Goal: Task Accomplishment & Management: Use online tool/utility

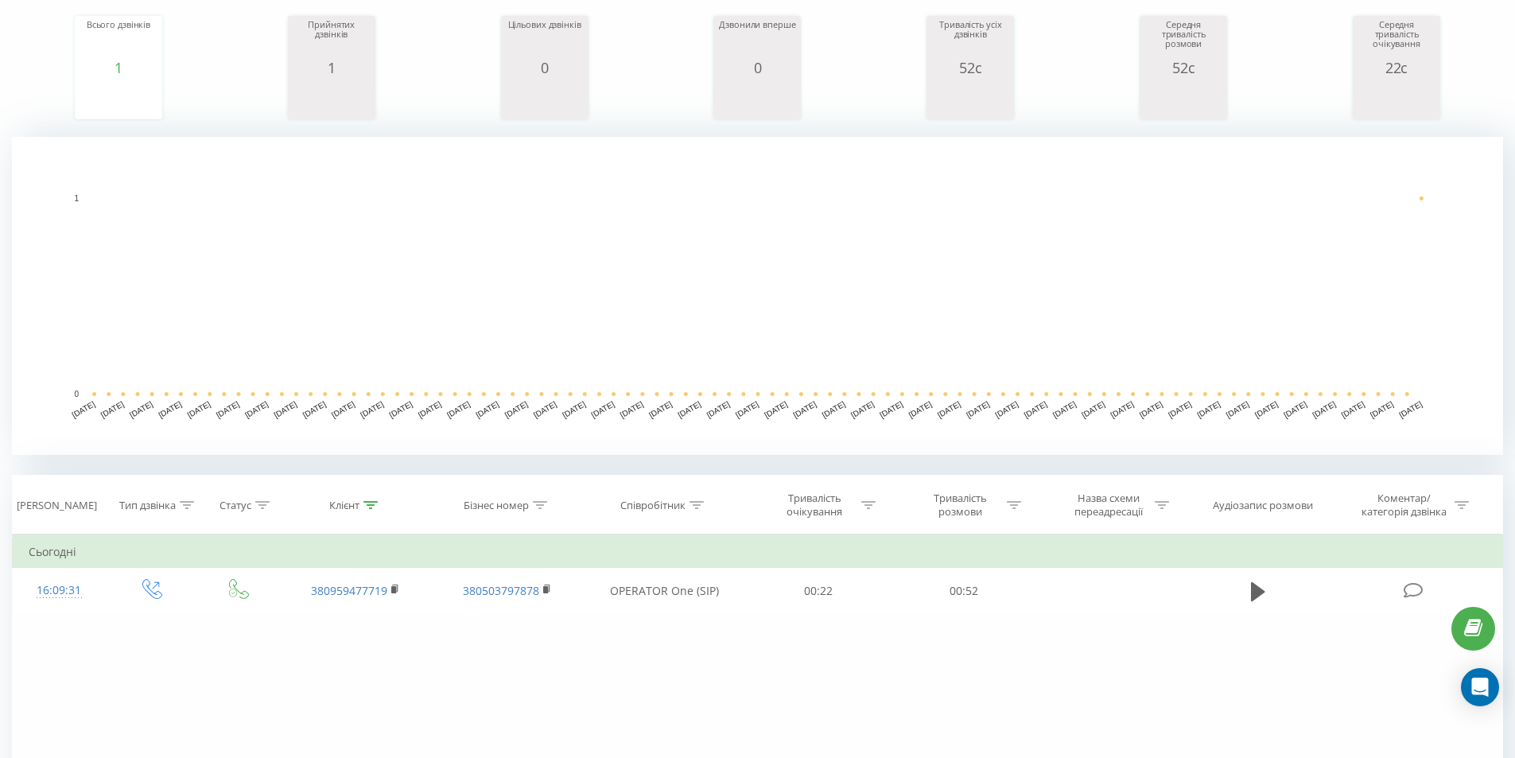
scroll to position [406, 0]
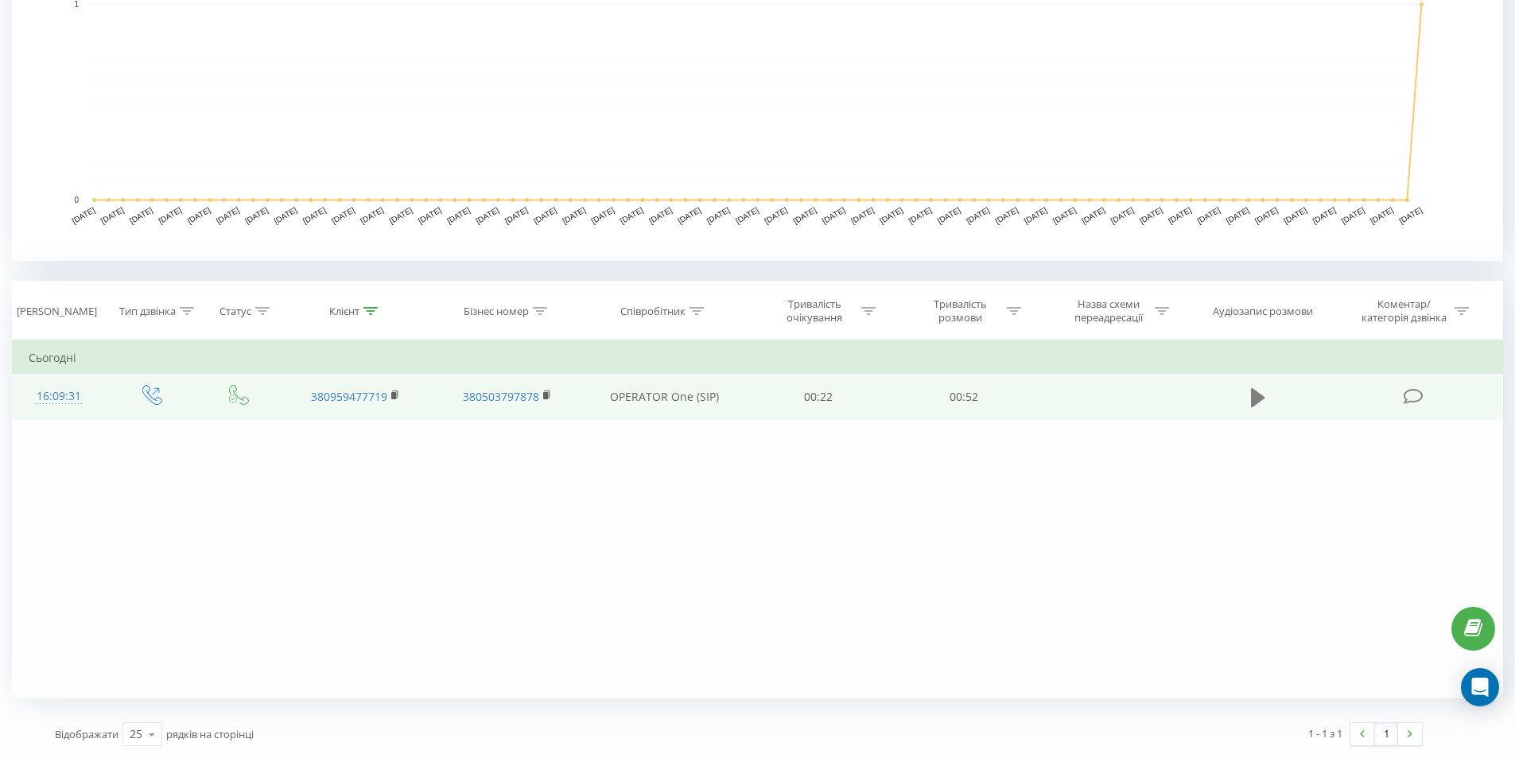
click at [1257, 406] on icon at bounding box center [1258, 398] width 14 height 22
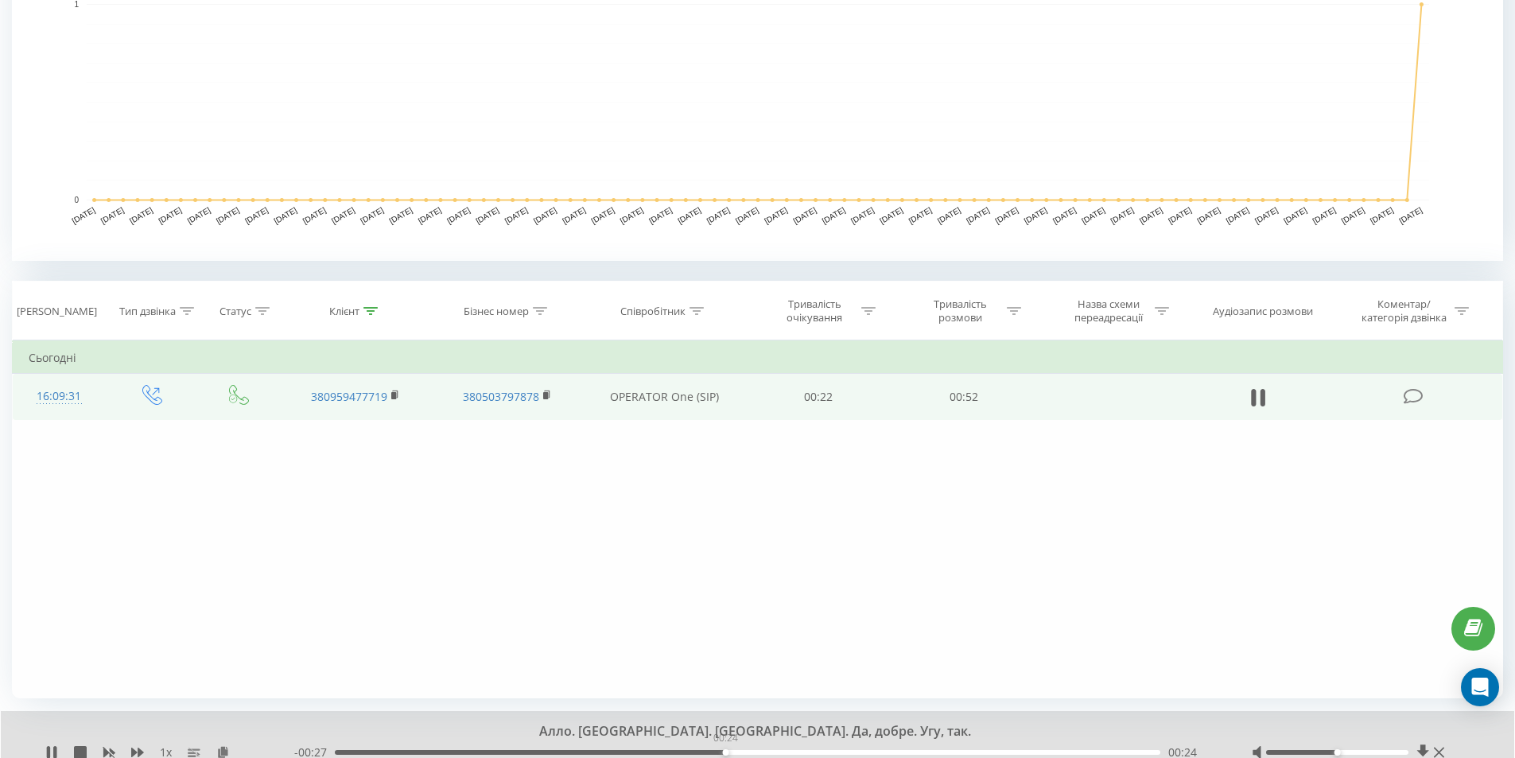
click at [725, 751] on div "00:24" at bounding box center [748, 752] width 826 height 5
click at [1257, 396] on icon at bounding box center [1258, 398] width 14 height 22
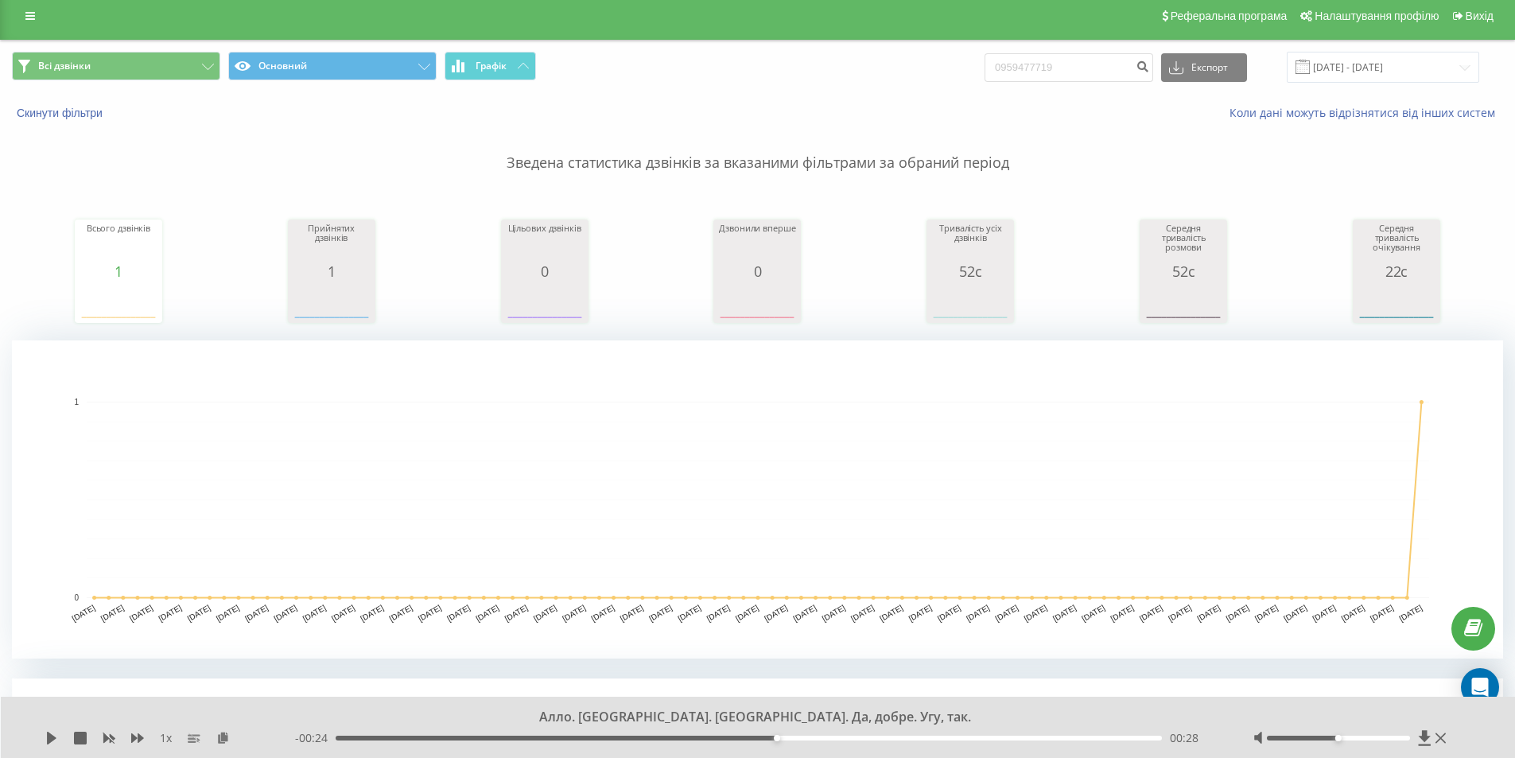
scroll to position [0, 0]
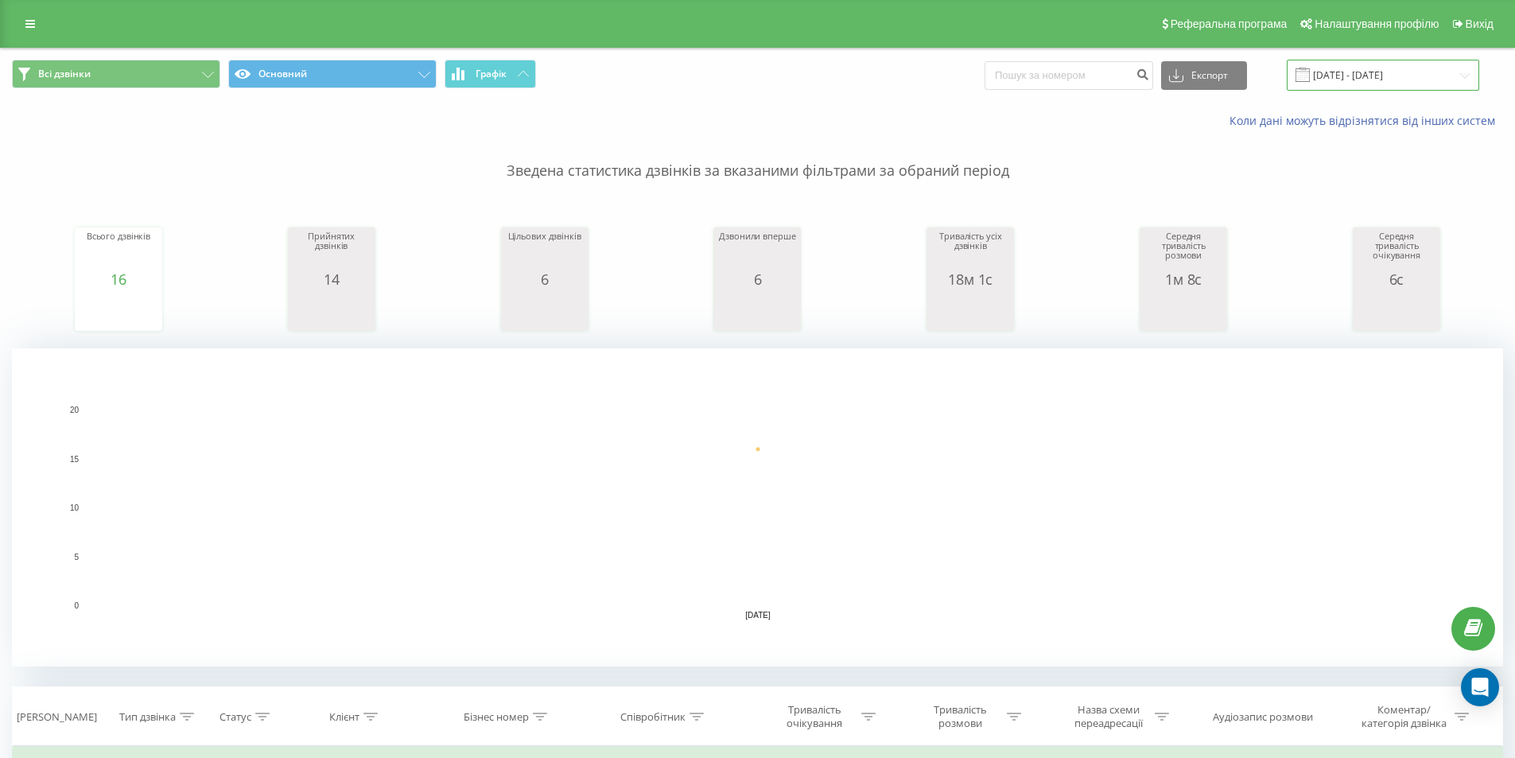
click at [1361, 72] on input "[DATE] - [DATE]" at bounding box center [1383, 75] width 192 height 31
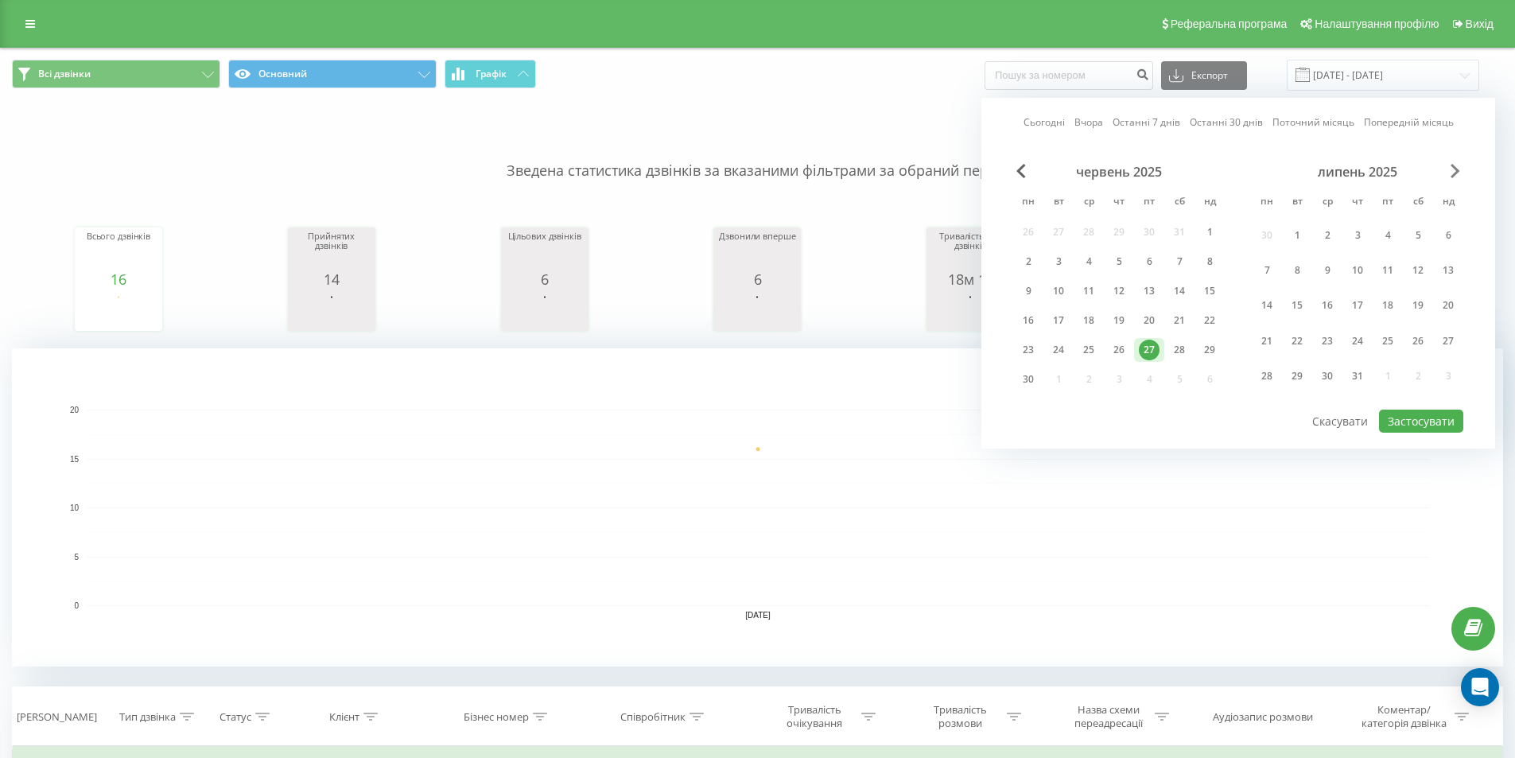
click at [1452, 171] on span "Next Month" at bounding box center [1456, 171] width 10 height 14
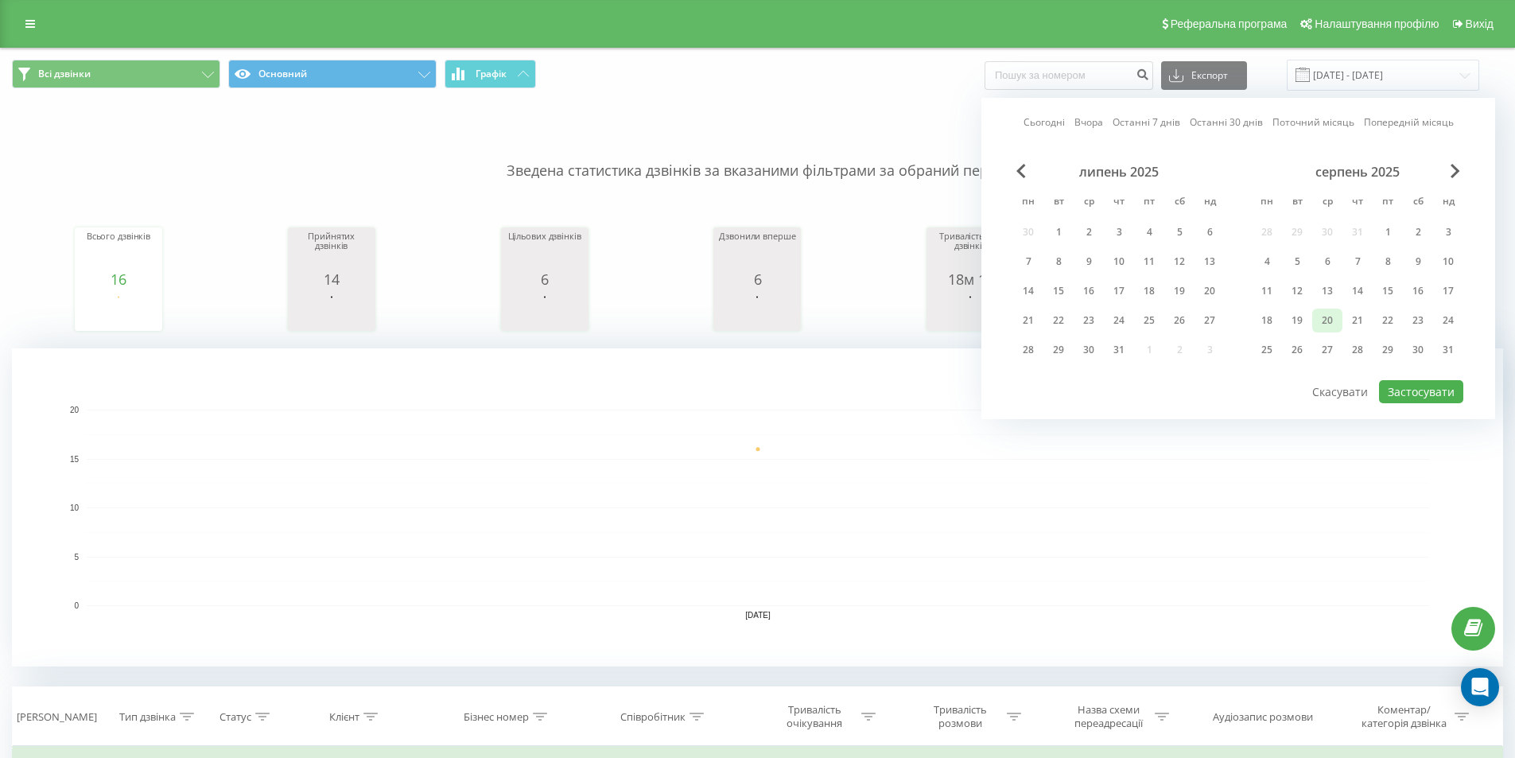
click at [1322, 310] on div "20" at bounding box center [1327, 320] width 21 height 21
click at [1406, 388] on button "Застосувати" at bounding box center [1421, 391] width 84 height 23
type input "[DATE] - [DATE]"
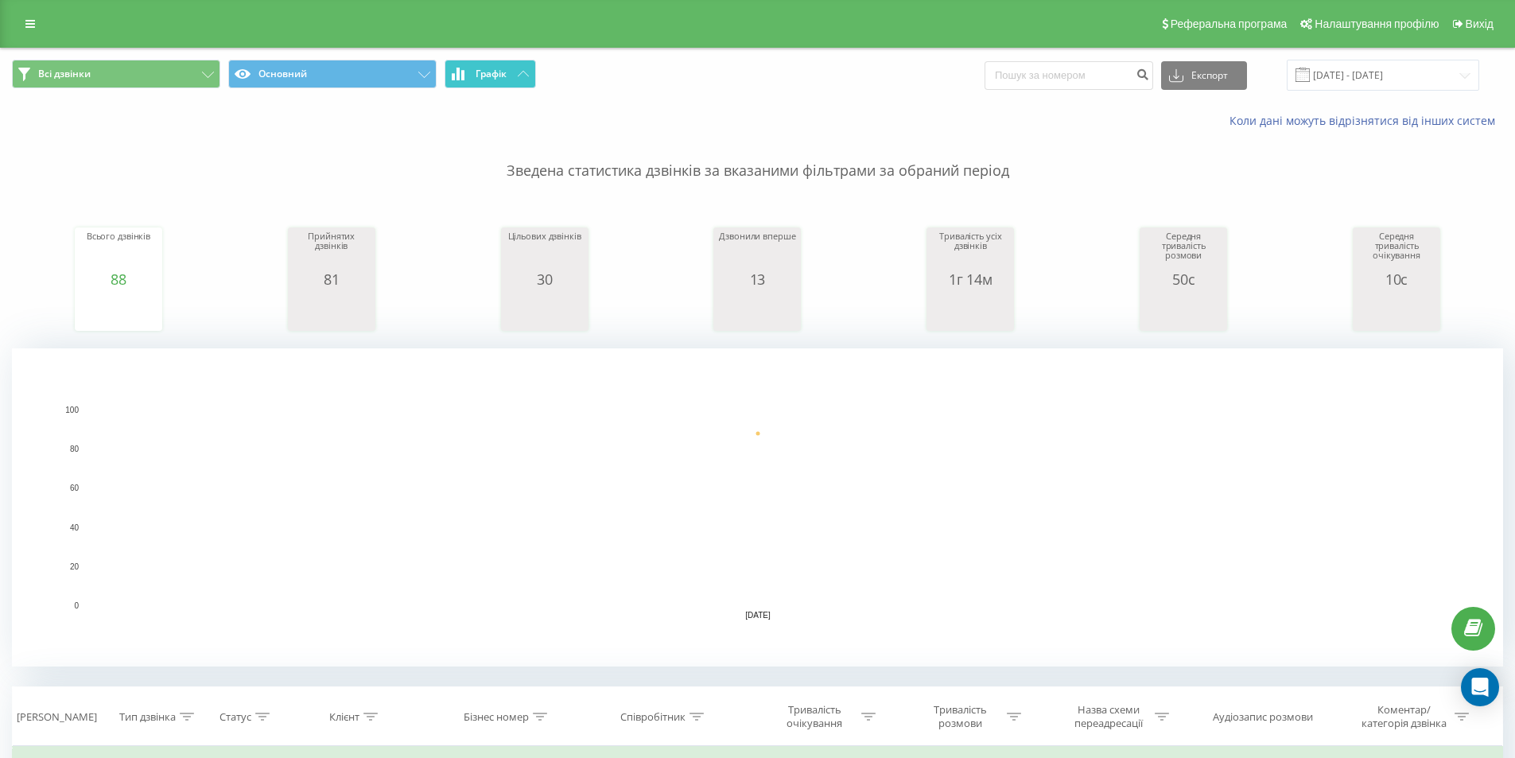
click at [487, 77] on span "Графік" at bounding box center [491, 73] width 31 height 11
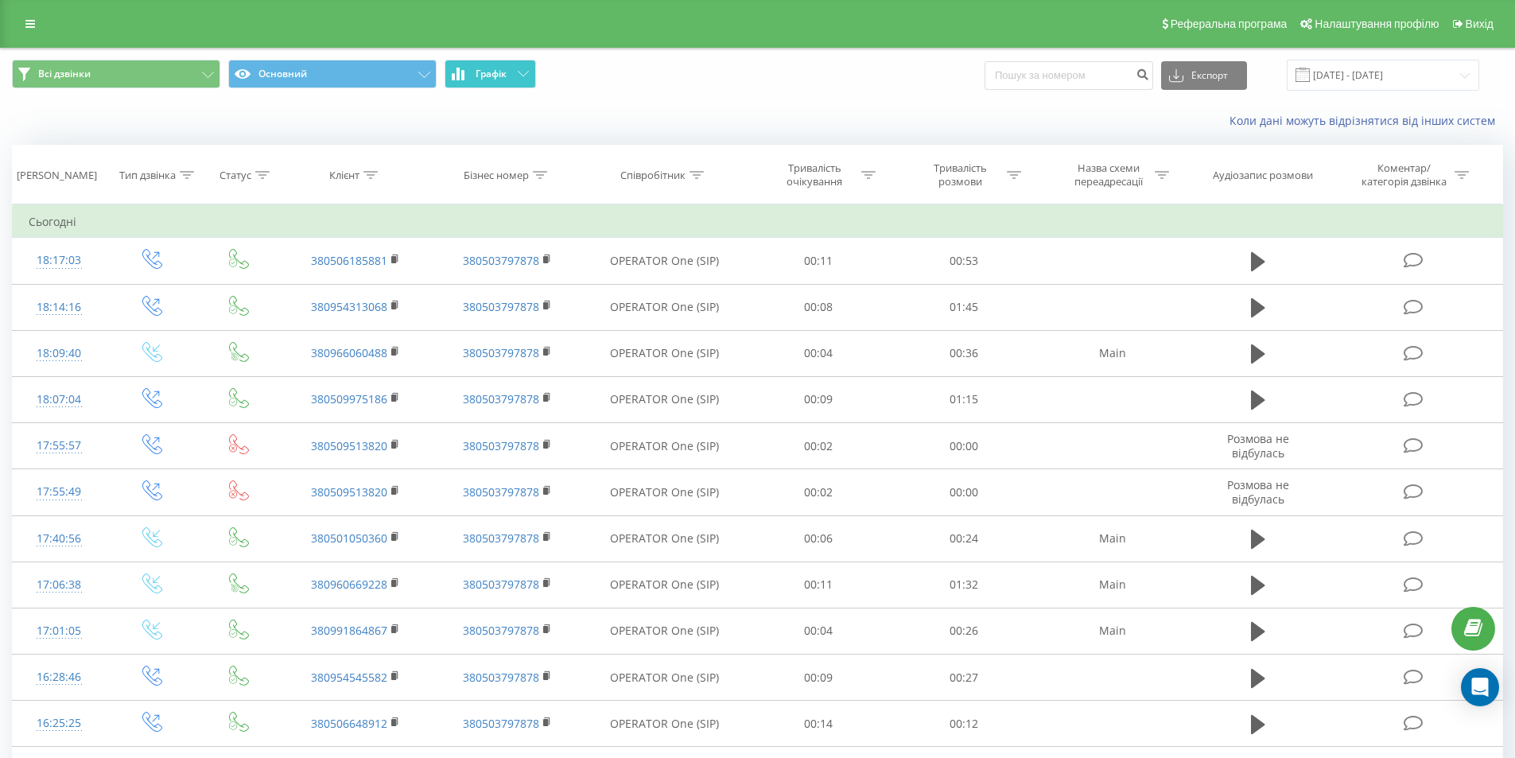
click at [487, 77] on span "Графік" at bounding box center [491, 73] width 31 height 11
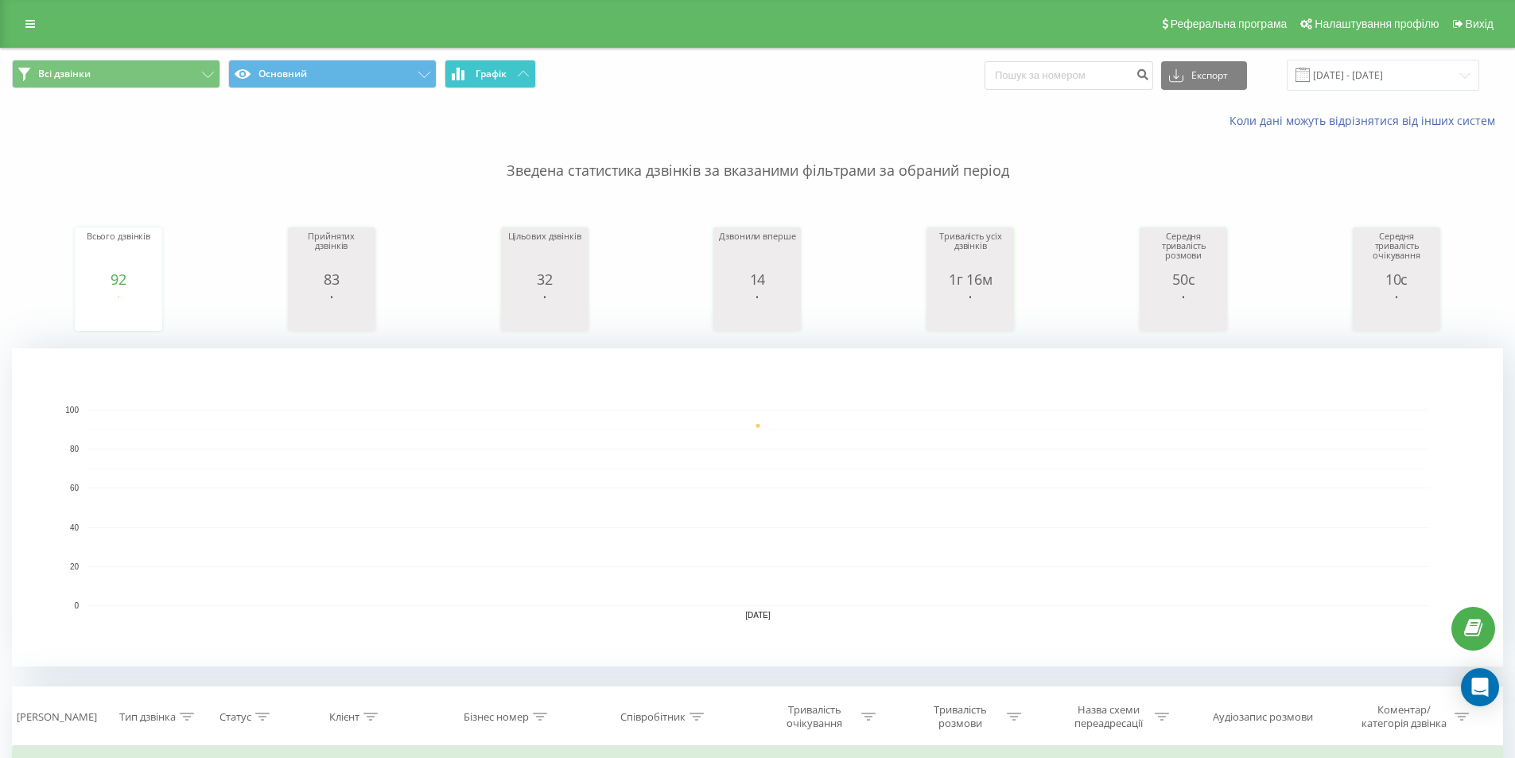
click at [502, 78] on span "Графік" at bounding box center [491, 73] width 31 height 11
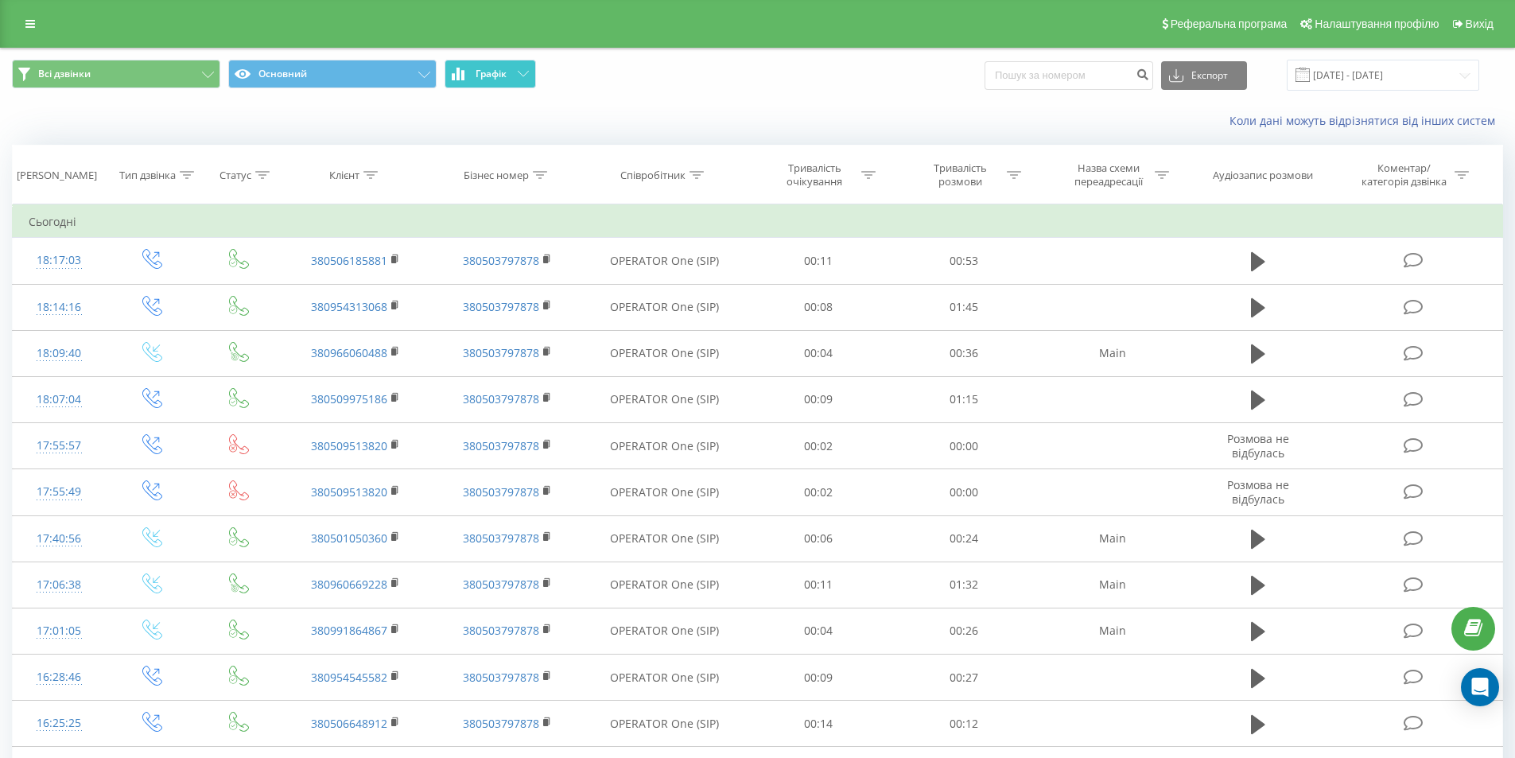
click at [502, 78] on span "Графік" at bounding box center [491, 73] width 31 height 11
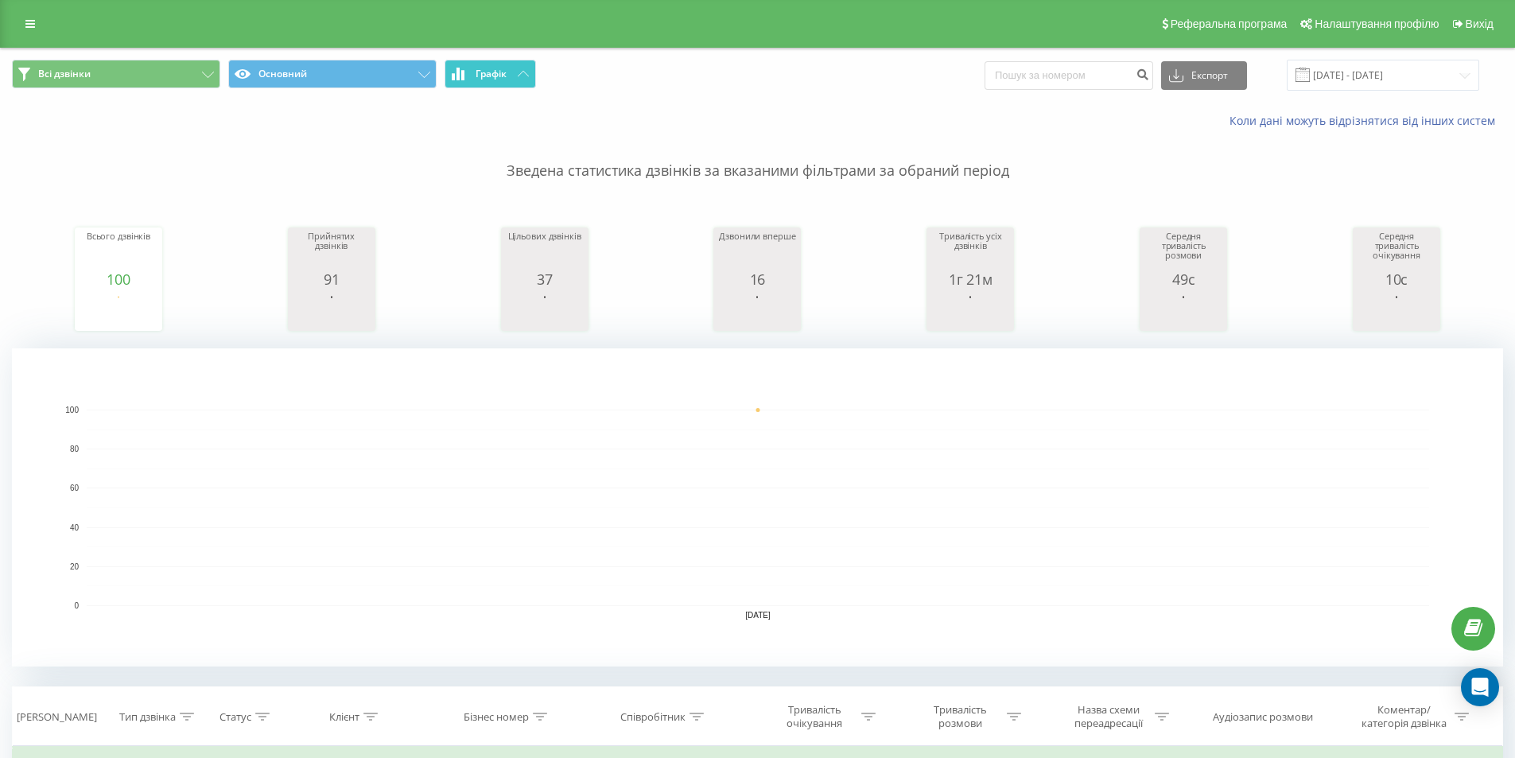
click at [483, 80] on span "Графік" at bounding box center [491, 73] width 31 height 11
click at [494, 70] on span "Графік" at bounding box center [491, 73] width 31 height 11
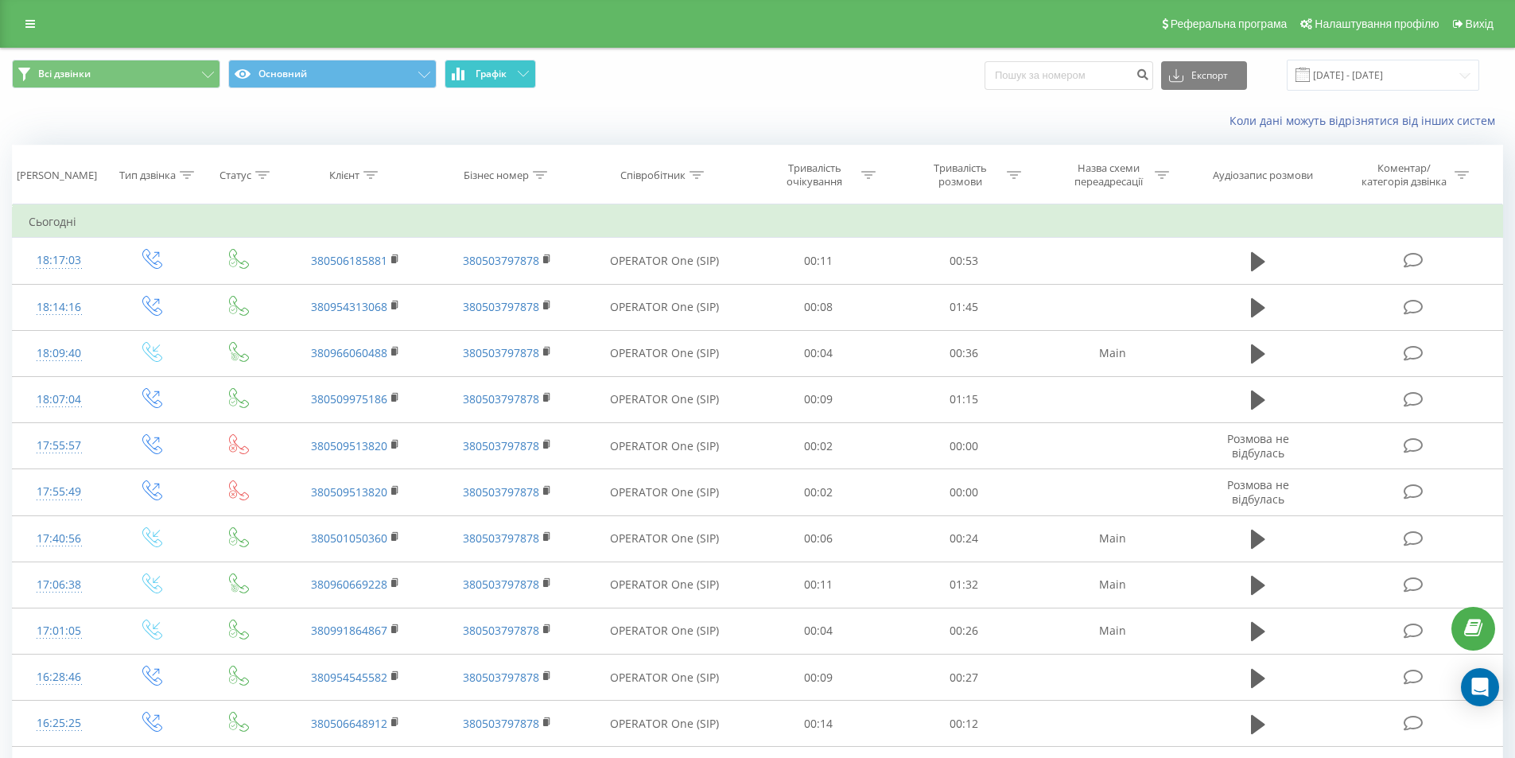
click at [494, 70] on span "Графік" at bounding box center [491, 73] width 31 height 11
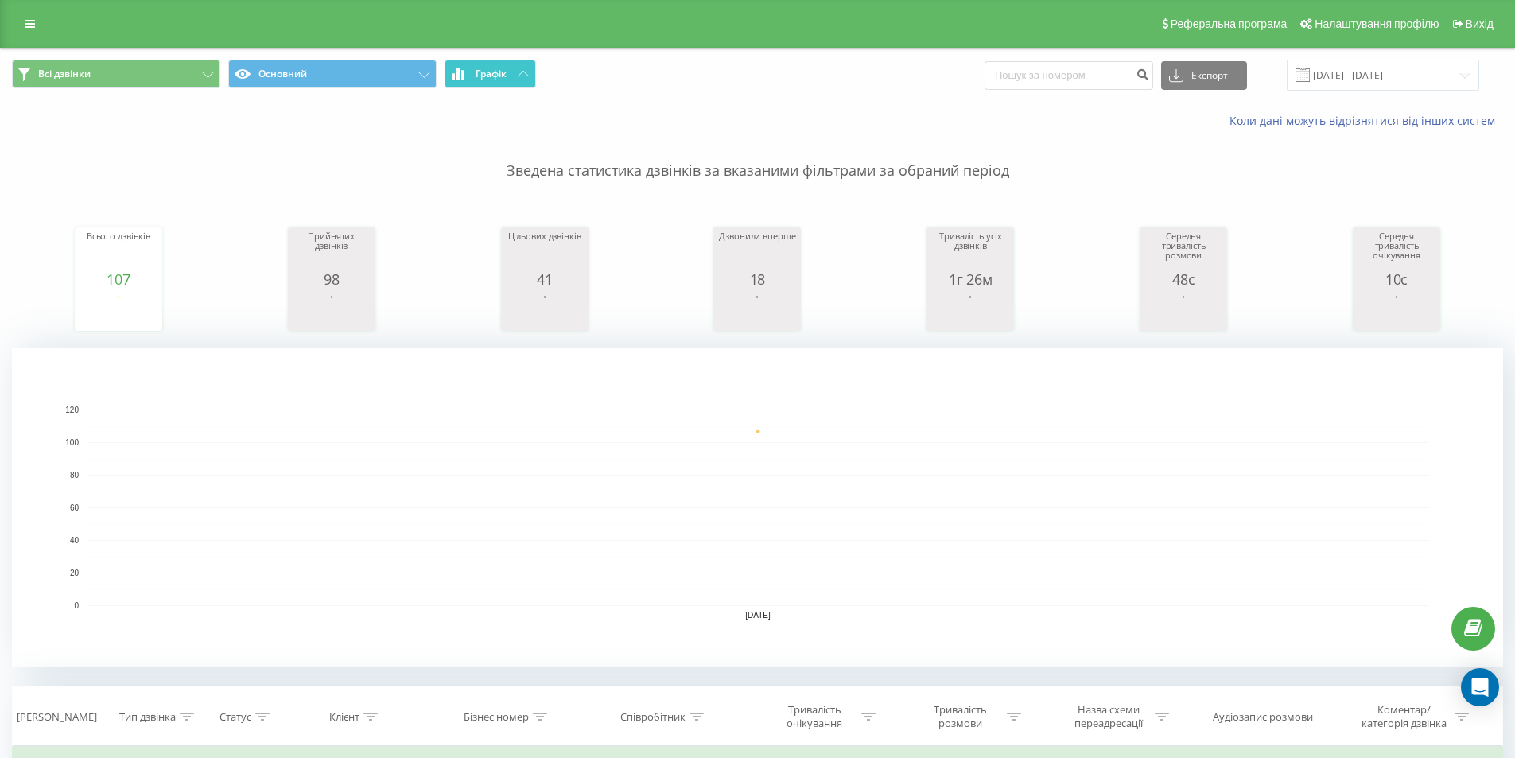
click at [488, 76] on span "Графік" at bounding box center [491, 73] width 31 height 11
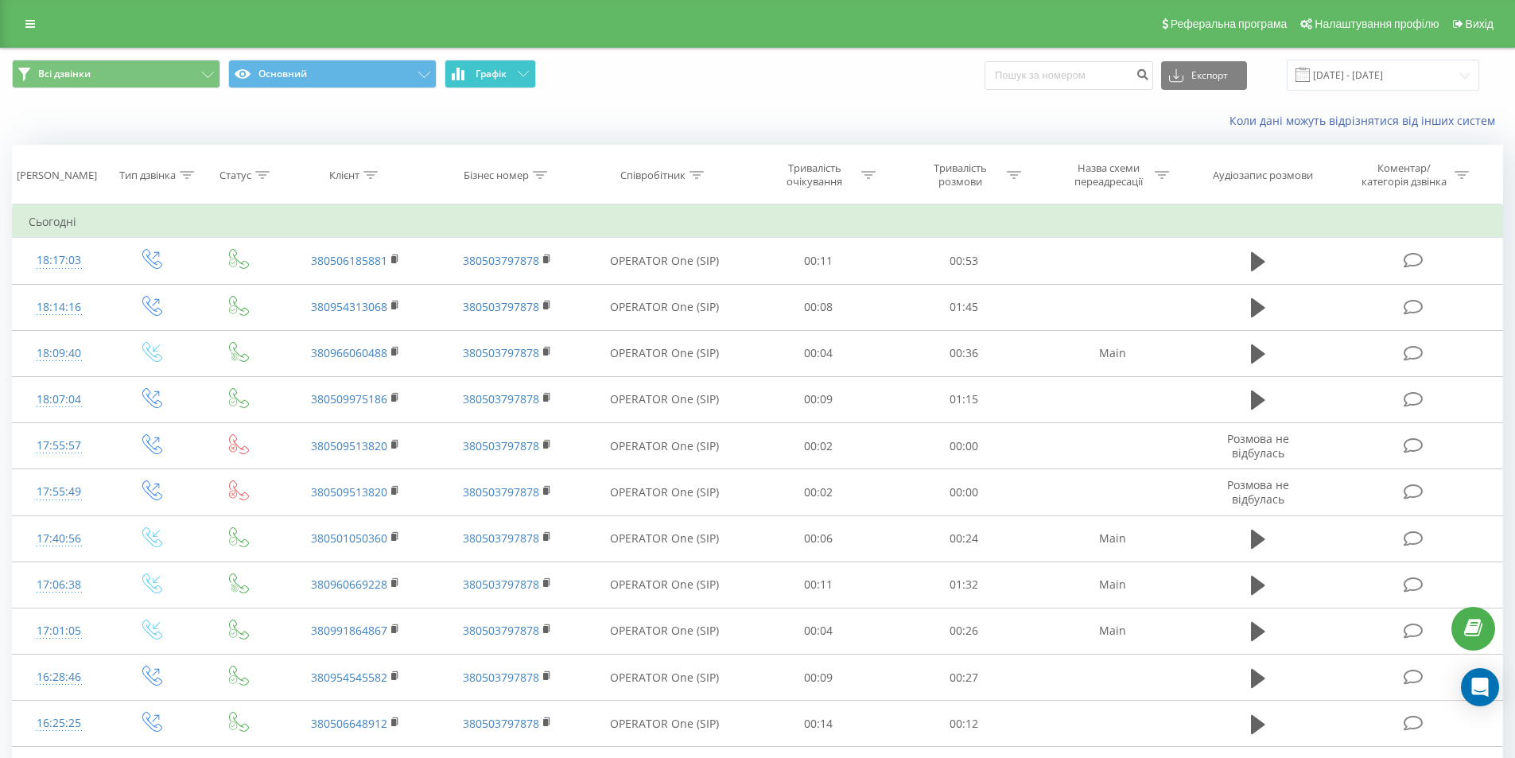
click at [488, 76] on span "Графік" at bounding box center [491, 73] width 31 height 11
